Goal: Check status: Check status

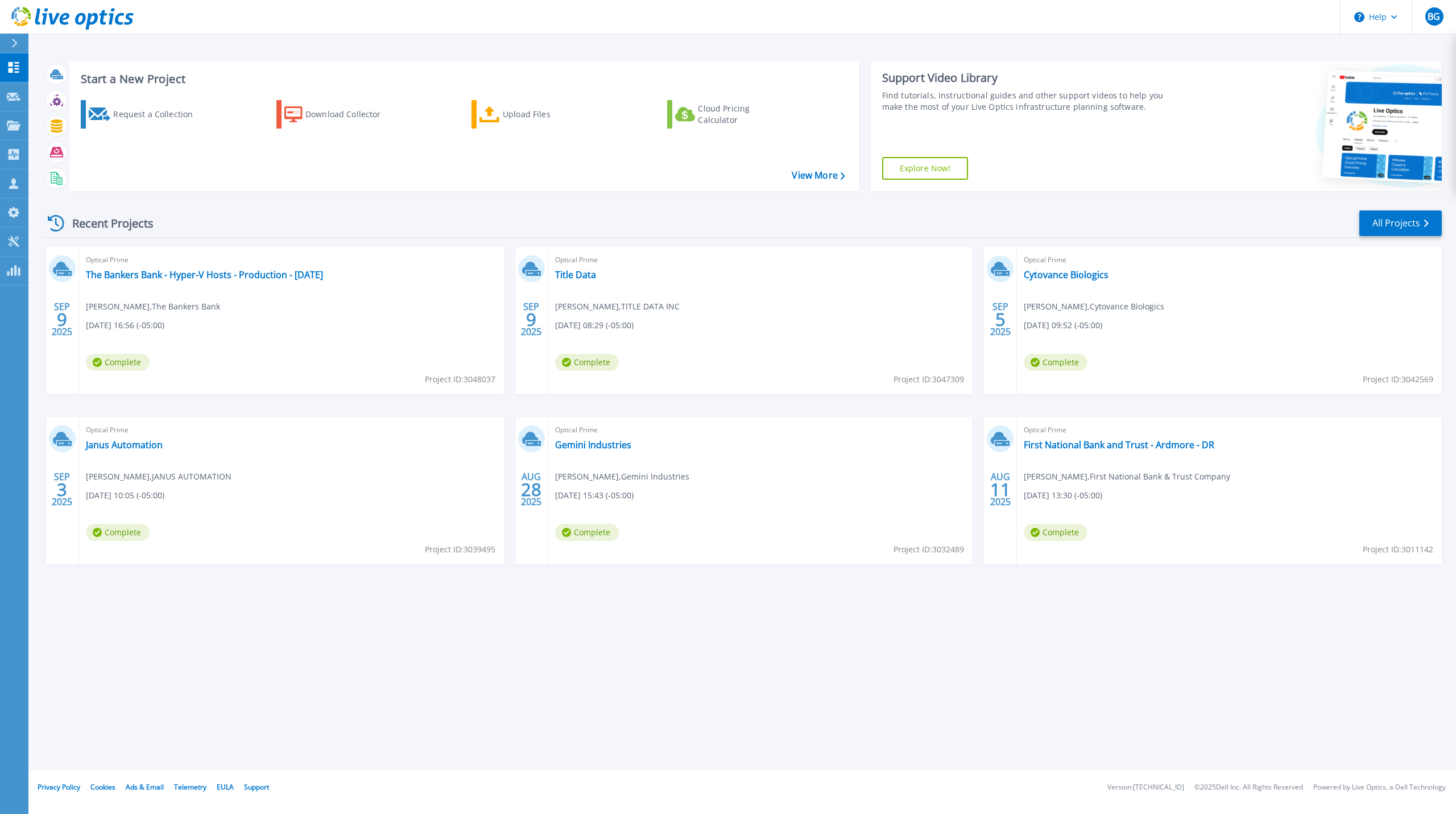
click at [117, 207] on div "Recent Projects All Projects [DATE] Optical Prime The Bankers Bank - Hyper-V Ho…" at bounding box center [742, 398] width 1398 height 396
click at [1093, 444] on link "First National Bank and Trust - Ardmore - DR" at bounding box center [1119, 445] width 190 height 11
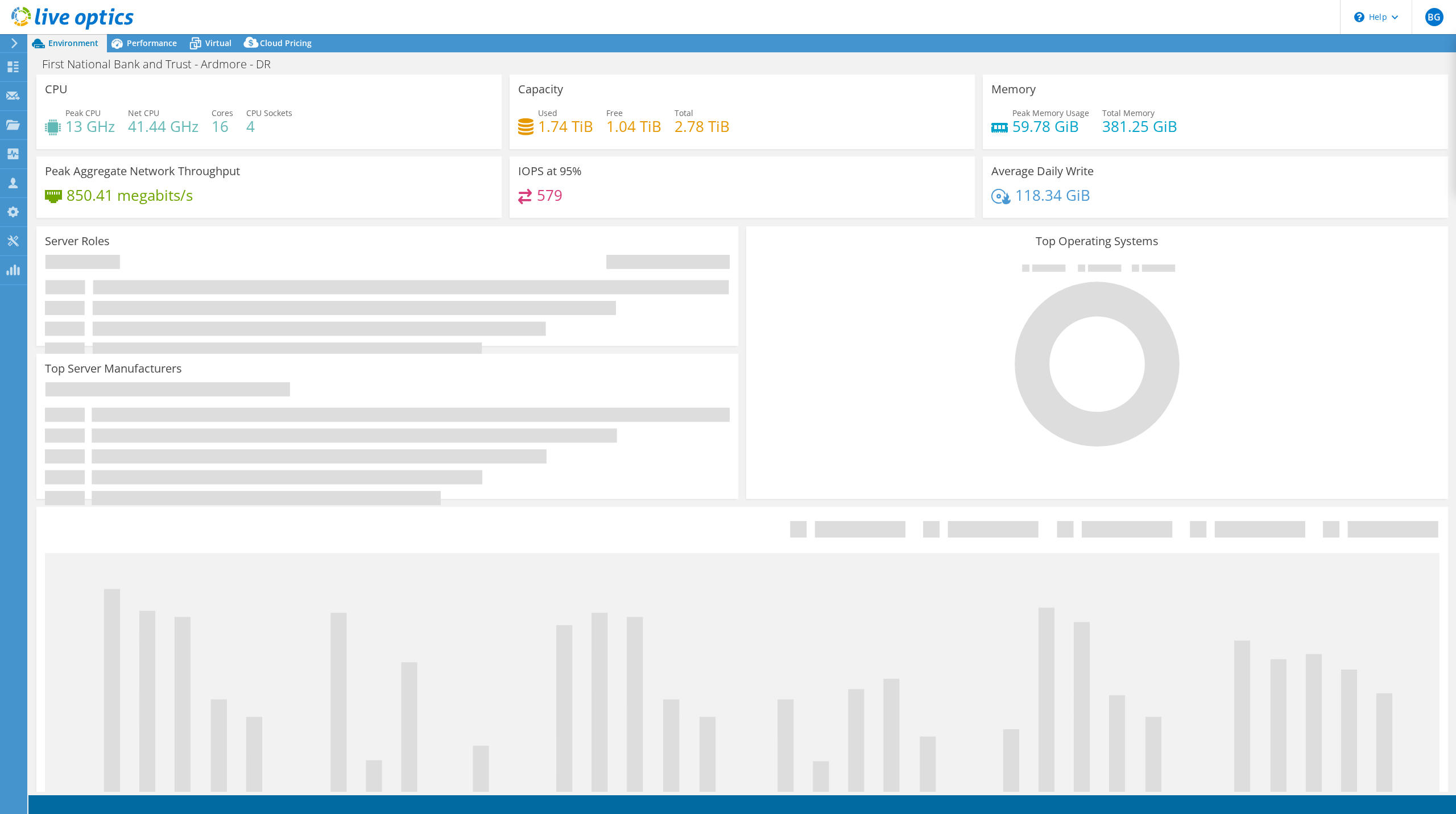
select select "USD"
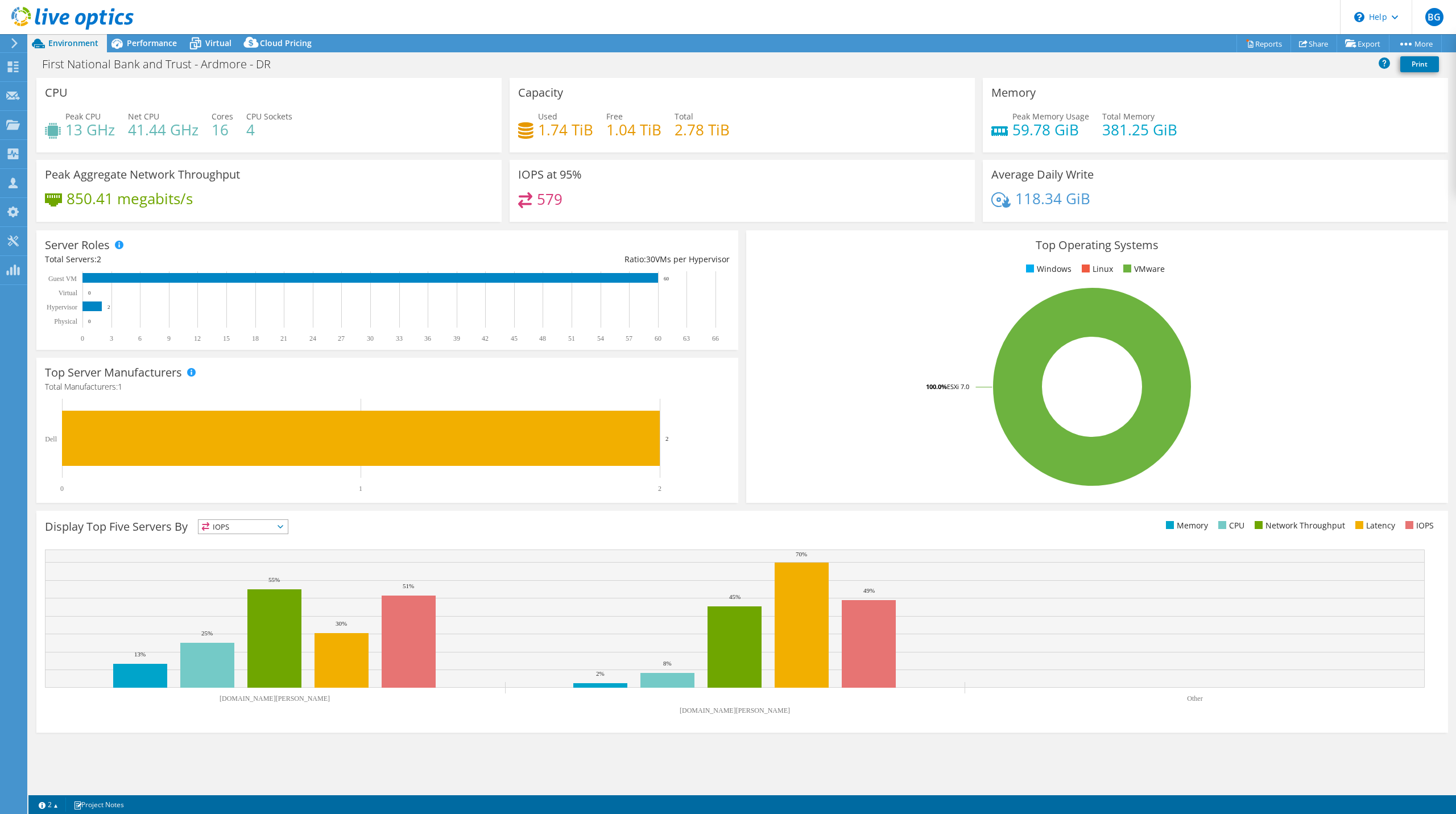
click at [830, 22] on header "BG Partner Team Member [PERSON_NAME] [EMAIL_ADDRESS][DOMAIN_NAME] [PERSON_NAME]…" at bounding box center [728, 17] width 1456 height 34
